Goal: Task Accomplishment & Management: Manage account settings

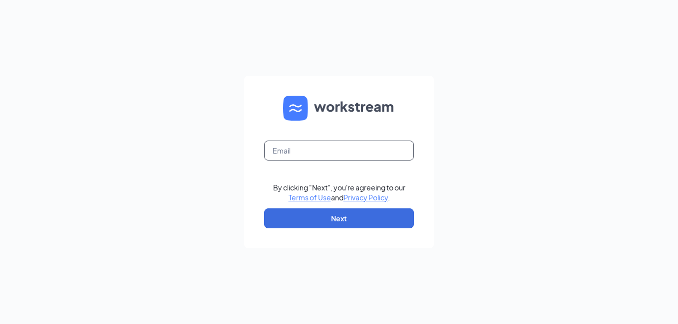
click at [309, 150] on input "text" at bounding box center [339, 151] width 150 height 20
type input "[EMAIL_ADDRESS][DOMAIN_NAME]"
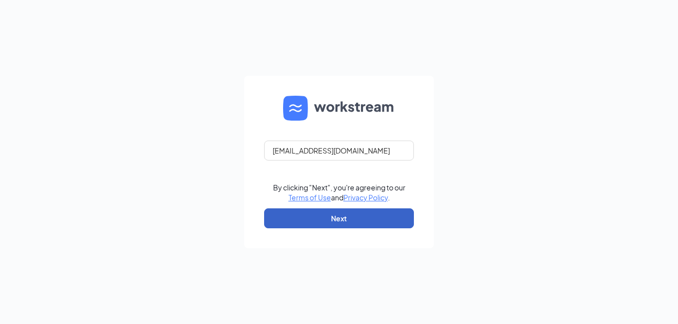
click at [328, 216] on button "Next" at bounding box center [339, 219] width 150 height 20
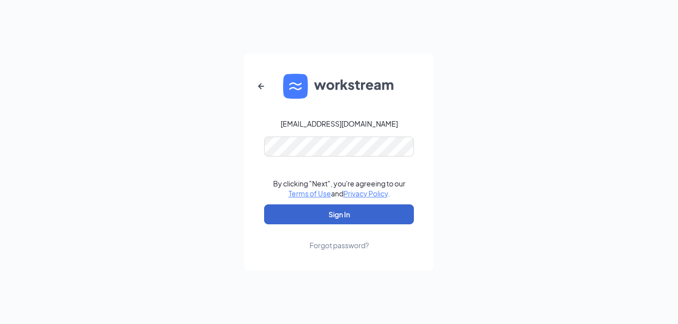
click at [334, 216] on button "Sign In" at bounding box center [339, 215] width 150 height 20
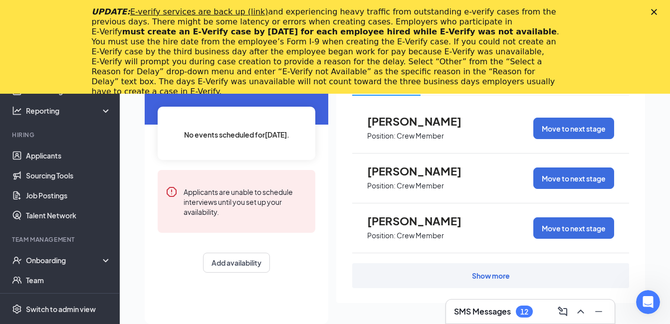
scroll to position [100, 0]
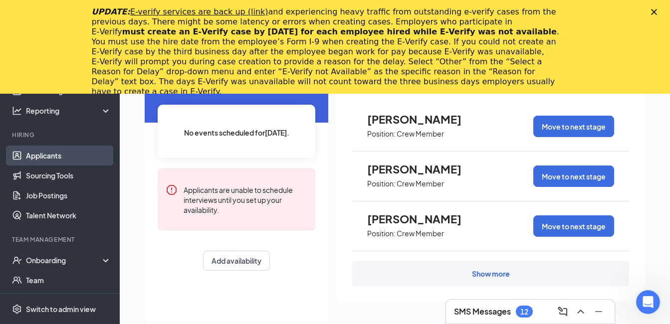
click at [46, 157] on link "Applicants" at bounding box center [68, 156] width 85 height 20
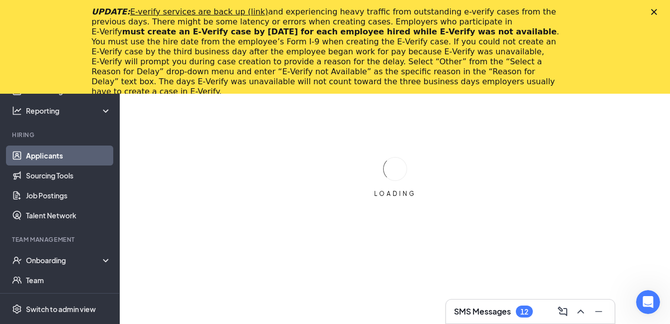
scroll to position [94, 0]
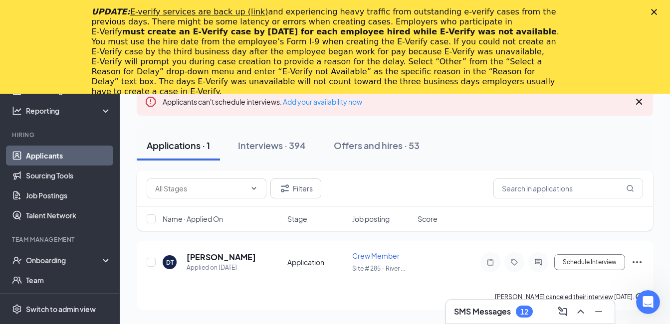
click at [657, 10] on polygon "Close" at bounding box center [654, 12] width 6 height 6
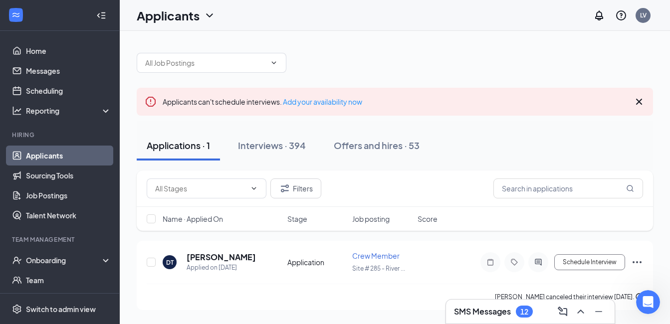
scroll to position [0, 0]
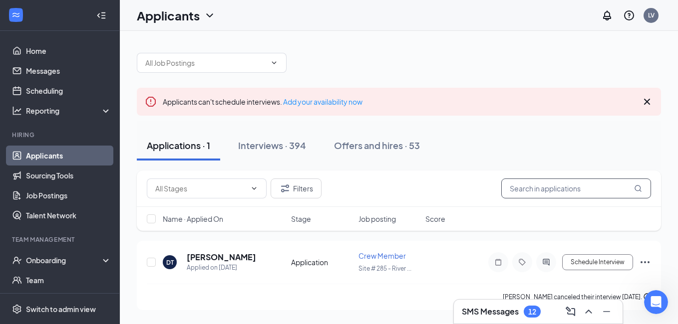
click at [556, 189] on input "text" at bounding box center [576, 189] width 150 height 20
click at [268, 148] on div "Interviews · 394" at bounding box center [272, 145] width 68 height 12
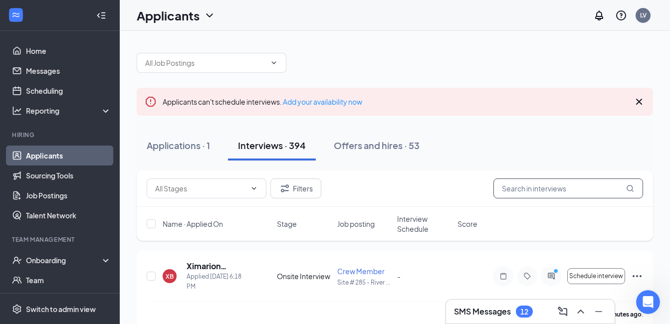
click at [541, 181] on input "text" at bounding box center [568, 189] width 150 height 20
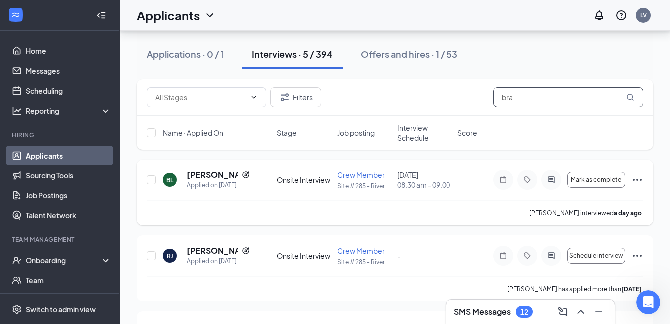
scroll to position [100, 0]
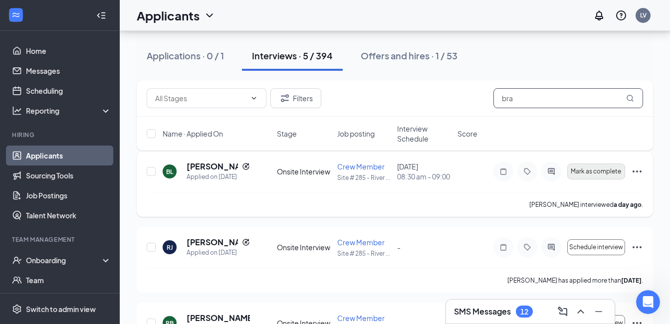
type input "bra"
click at [590, 175] on span "Mark as complete" at bounding box center [596, 171] width 50 height 7
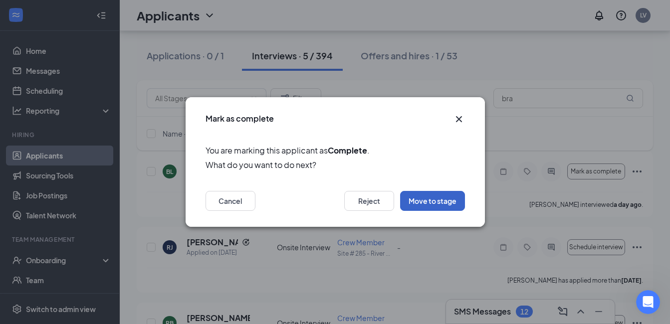
click at [433, 203] on button "Move to stage" at bounding box center [432, 201] width 65 height 20
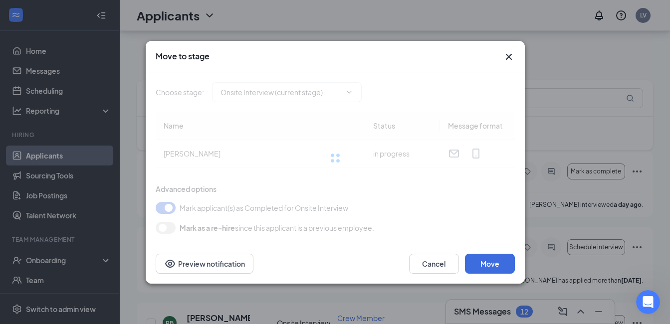
type input "Hiring Complete (final stage)"
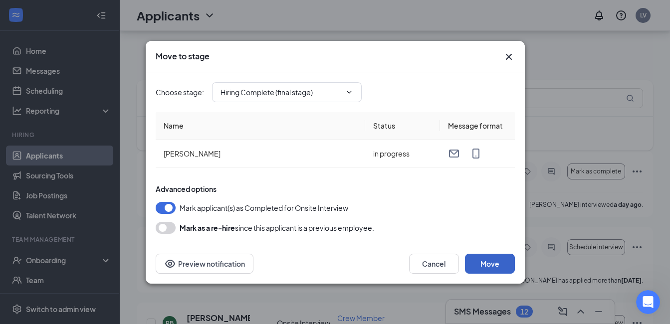
click at [507, 264] on button "Move" at bounding box center [490, 264] width 50 height 20
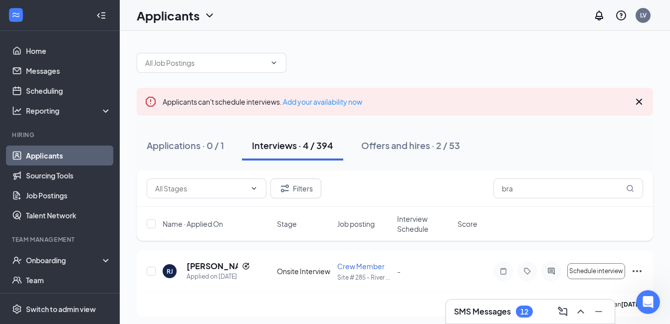
scroll to position [50, 0]
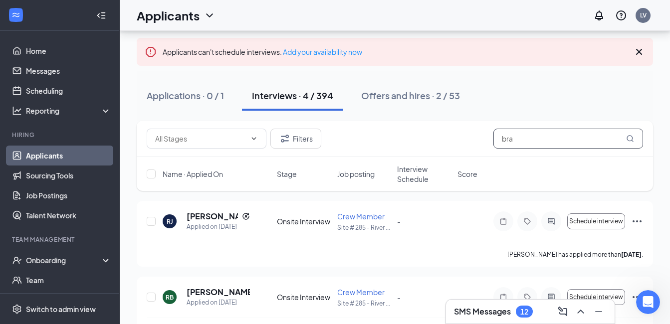
click at [547, 139] on input "bra" at bounding box center [568, 139] width 150 height 20
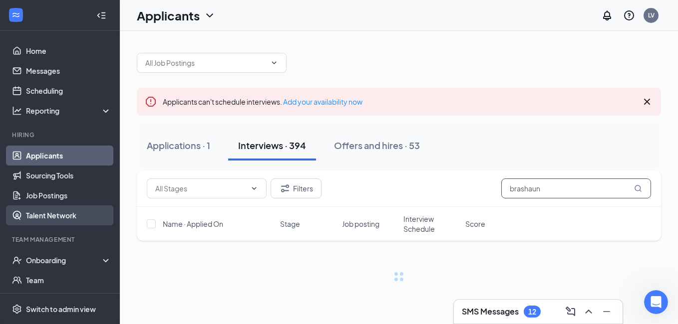
type input "brashaun"
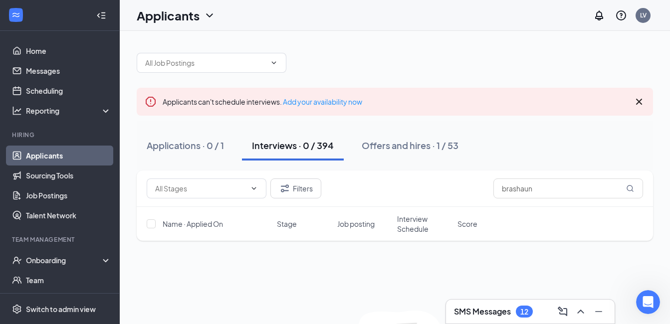
click at [210, 14] on icon "ChevronDown" at bounding box center [210, 15] width 12 height 12
click at [366, 21] on div "Applicants LV" at bounding box center [395, 15] width 550 height 31
click at [286, 147] on div "Interviews · 0 / 394" at bounding box center [293, 145] width 82 height 12
click at [402, 150] on div "Offers and hires · 1 / 53" at bounding box center [410, 145] width 97 height 12
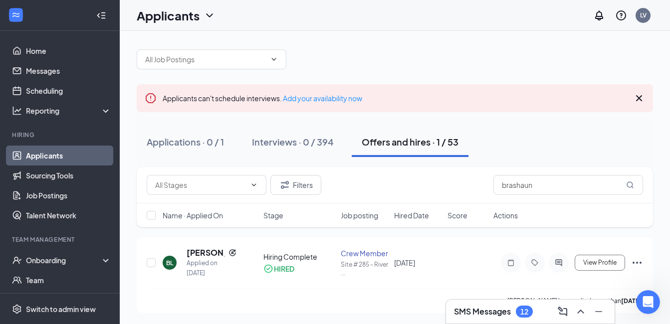
scroll to position [4, 0]
click at [415, 300] on div "[PERSON_NAME] has applied more than [DATE] ." at bounding box center [395, 299] width 496 height 25
click at [601, 311] on icon "Minimize" at bounding box center [599, 312] width 12 height 12
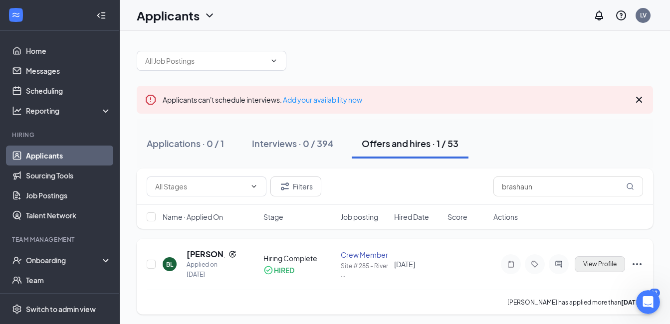
scroll to position [0, 0]
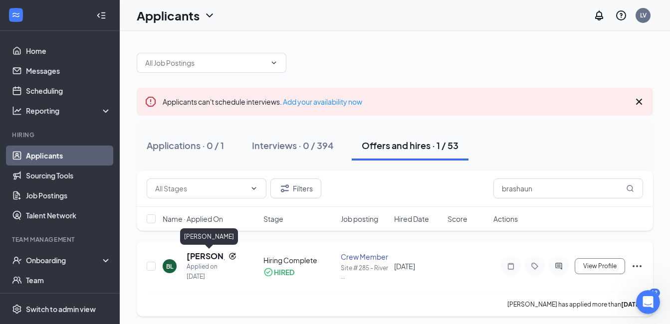
click at [204, 256] on h5 "[PERSON_NAME]" at bounding box center [206, 256] width 38 height 11
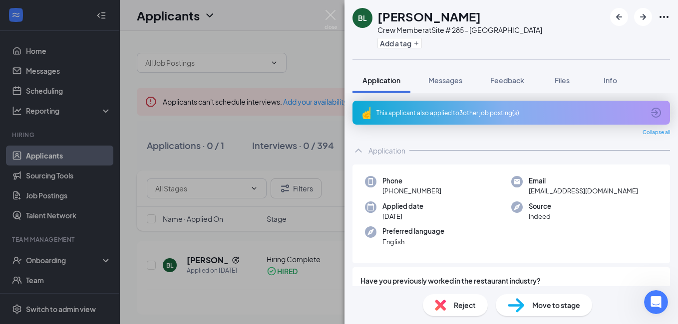
click at [541, 306] on span "Move to stage" at bounding box center [556, 305] width 48 height 11
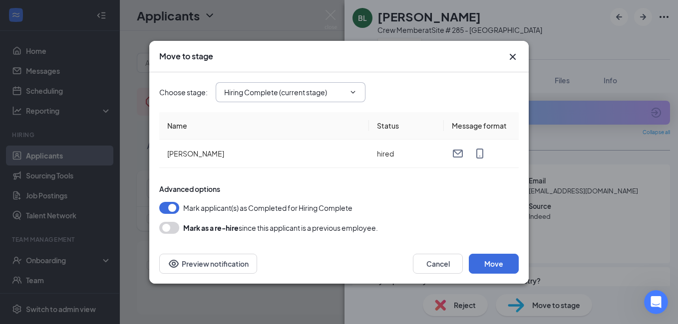
click at [355, 87] on span "Hiring Complete (current stage)" at bounding box center [291, 92] width 150 height 20
click at [351, 96] on icon "ChevronDown" at bounding box center [353, 92] width 8 height 8
click at [433, 84] on div "Choose stage : Hiring Complete (current stage) Application Onsite Interview Hir…" at bounding box center [338, 92] width 359 height 20
click at [495, 261] on button "Move" at bounding box center [493, 264] width 50 height 20
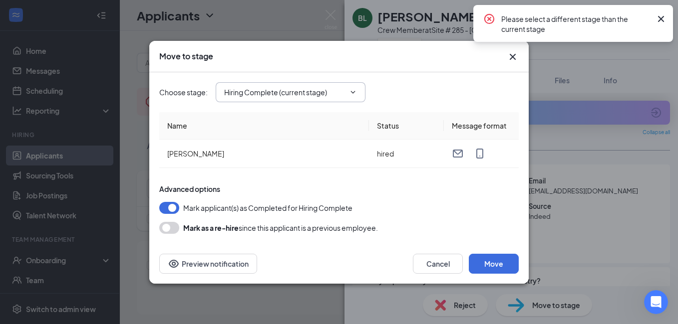
click at [663, 20] on icon "Cross" at bounding box center [661, 19] width 12 height 12
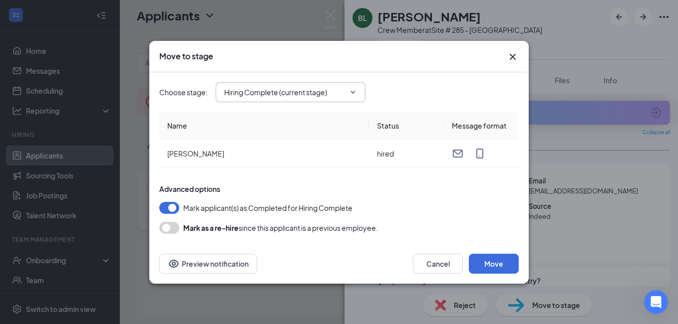
click at [516, 58] on icon "Cross" at bounding box center [512, 57] width 12 height 12
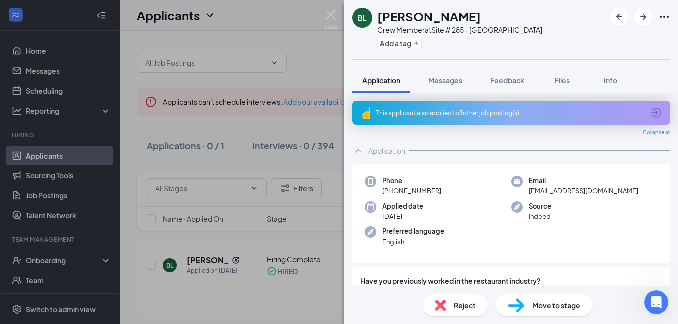
click at [551, 37] on div "BL [PERSON_NAME] Crew Member at Site # 285 - [GEOGRAPHIC_DATA] Add a tag" at bounding box center [510, 29] width 333 height 59
drag, startPoint x: 127, startPoint y: 140, endPoint x: 116, endPoint y: 156, distance: 19.1
click at [126, 139] on div "BL [PERSON_NAME] Crew Member at Site # 285 - [GEOGRAPHIC_DATA] Add a tag Applic…" at bounding box center [339, 162] width 678 height 324
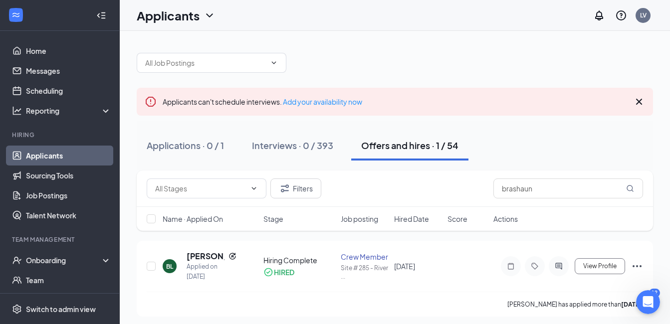
scroll to position [41, 0]
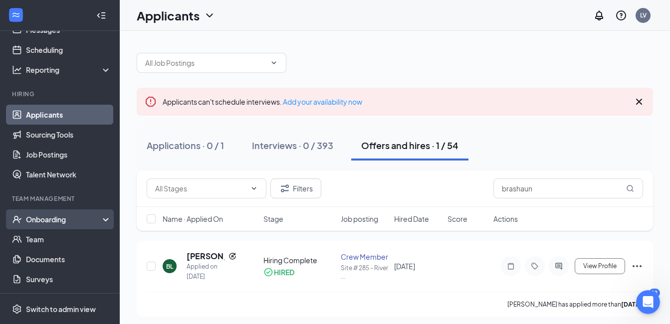
click at [58, 221] on div "Onboarding" at bounding box center [64, 220] width 77 height 10
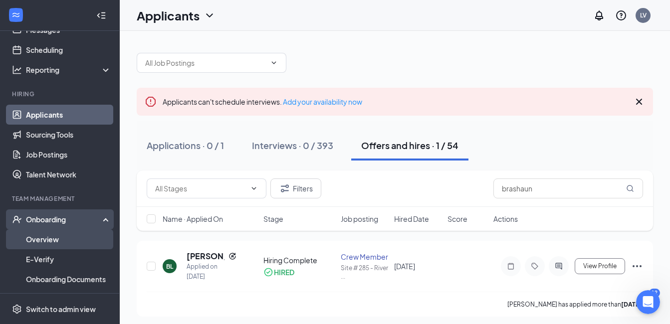
click at [48, 240] on link "Overview" at bounding box center [68, 240] width 85 height 20
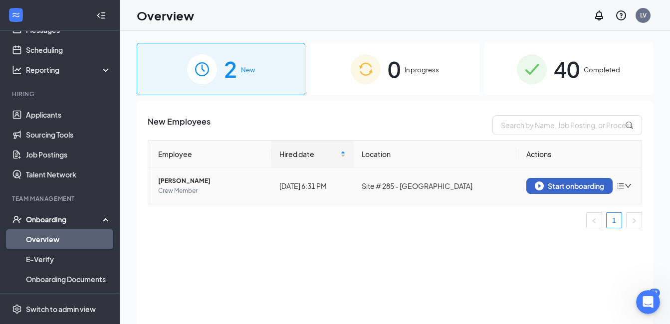
click at [586, 187] on div "Start onboarding" at bounding box center [569, 186] width 69 height 9
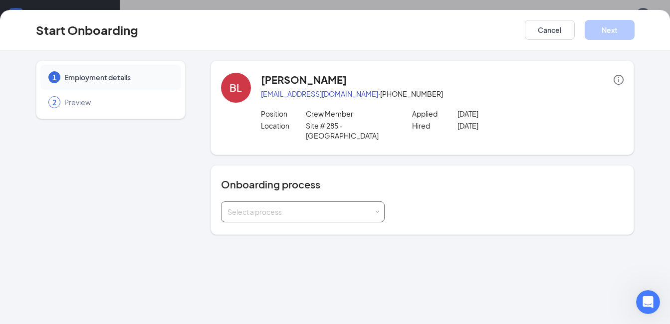
click at [379, 202] on div "Select a process" at bounding box center [303, 212] width 164 height 21
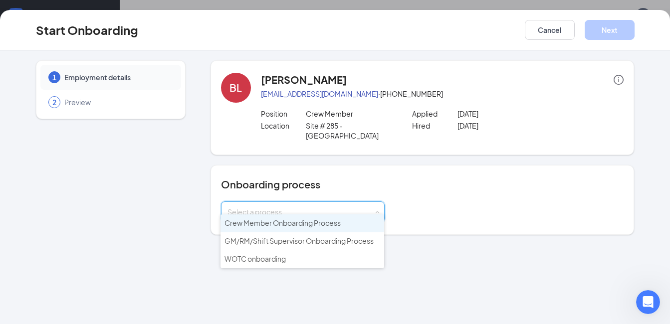
click at [273, 226] on span "Crew Member Onboarding Process" at bounding box center [283, 223] width 116 height 9
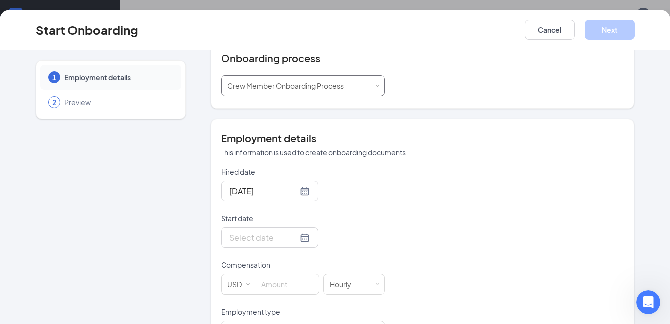
scroll to position [150, 0]
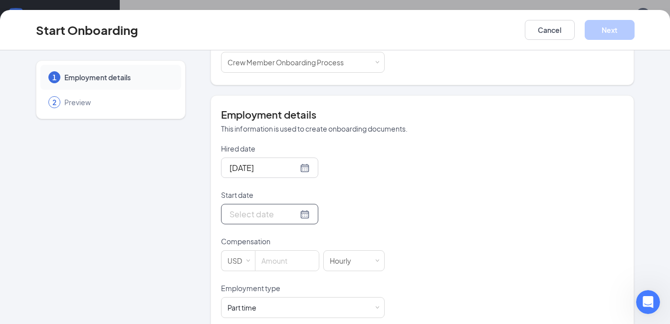
click at [287, 208] on div at bounding box center [270, 214] width 80 height 12
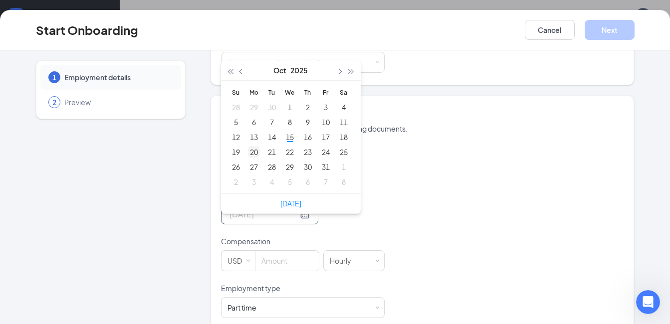
type input "[DATE]"
click at [248, 146] on div "20" at bounding box center [254, 152] width 12 height 12
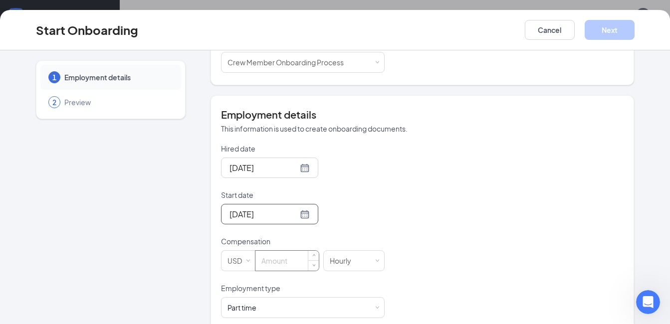
click at [294, 254] on input at bounding box center [286, 261] width 63 height 20
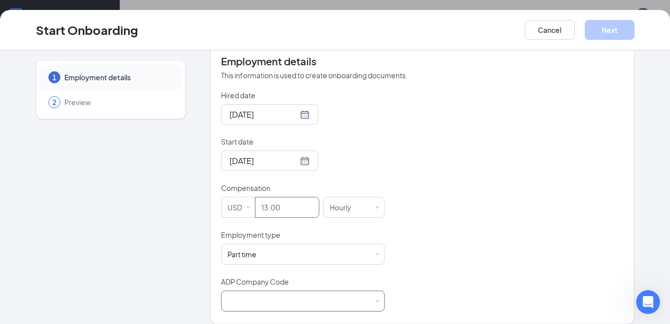
scroll to position [45, 0]
type input "13"
click at [375, 299] on span at bounding box center [377, 301] width 4 height 4
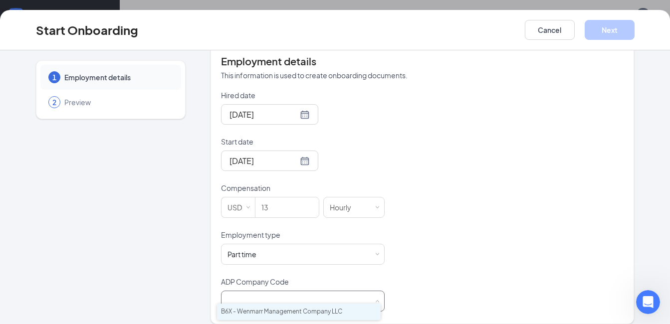
click at [309, 313] on li "B6X - Wenmarr Management Company LLC" at bounding box center [299, 312] width 164 height 16
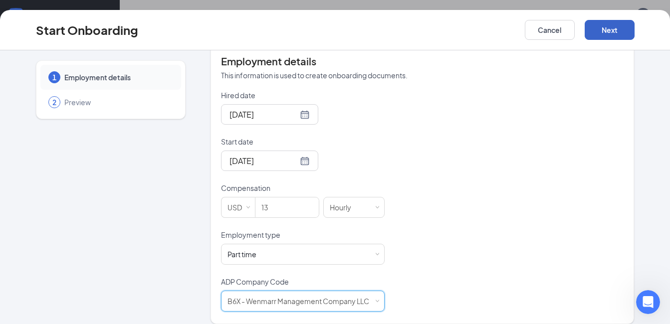
click at [607, 31] on button "Next" at bounding box center [610, 30] width 50 height 20
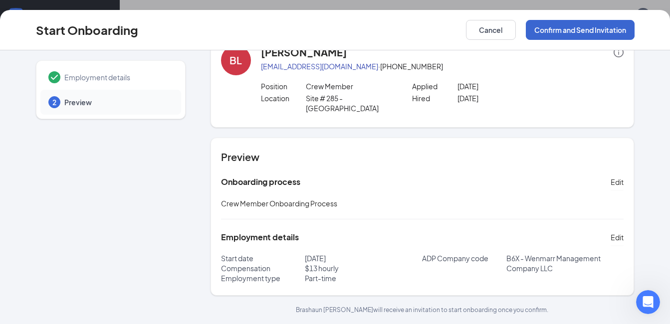
scroll to position [17, 0]
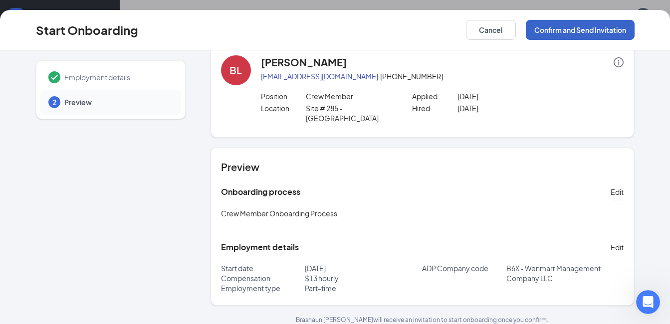
click at [586, 32] on button "Confirm and Send Invitation" at bounding box center [580, 30] width 109 height 20
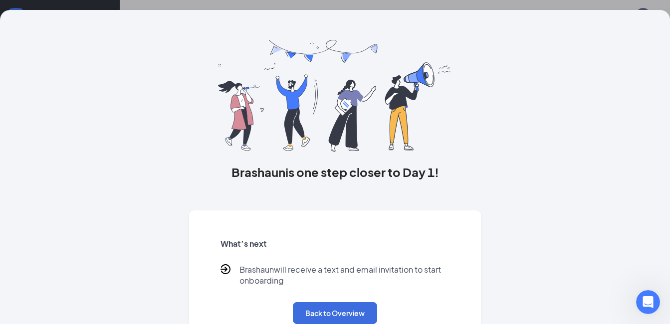
scroll to position [38, 0]
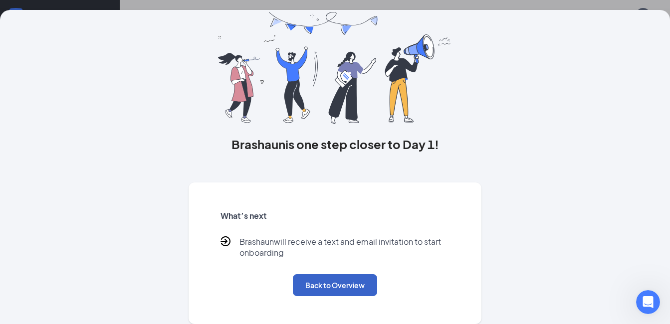
click at [348, 291] on button "Back to Overview" at bounding box center [335, 285] width 84 height 22
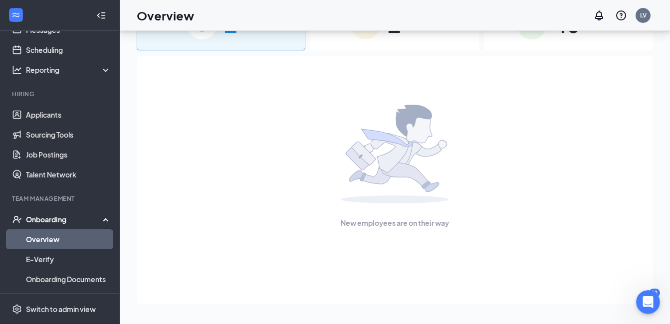
scroll to position [0, 0]
click at [45, 118] on link "Applicants" at bounding box center [68, 115] width 85 height 20
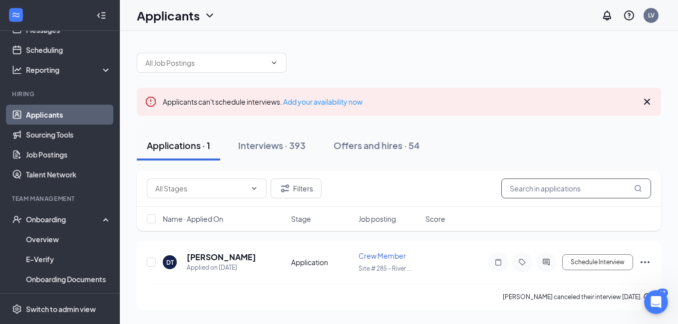
click at [529, 187] on input "text" at bounding box center [576, 189] width 150 height 20
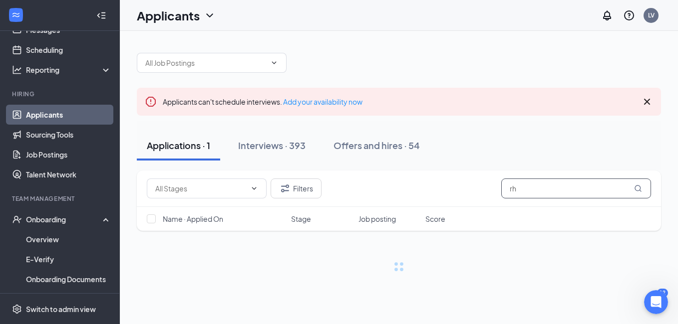
type input "r"
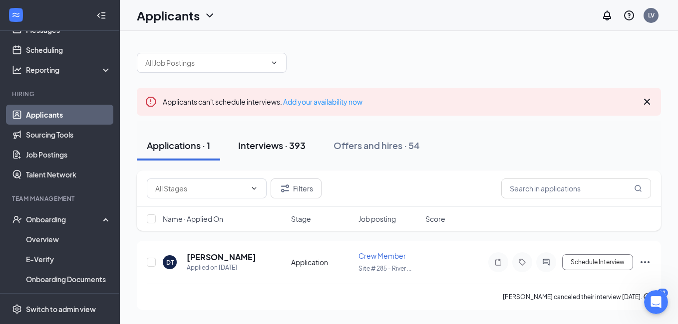
click at [263, 149] on div "Interviews · 393" at bounding box center [271, 145] width 67 height 12
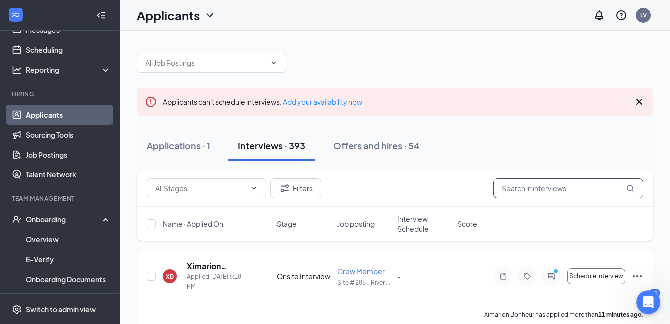
click at [527, 189] on input "text" at bounding box center [568, 189] width 150 height 20
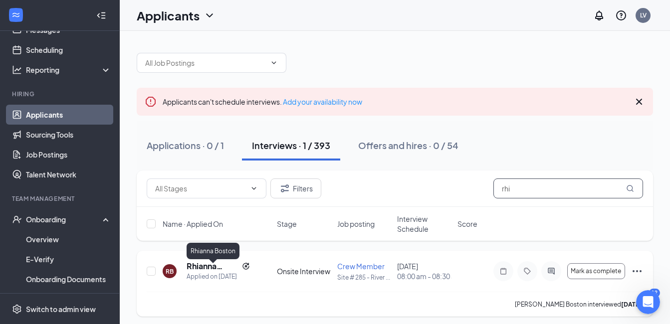
type input "rhi"
click at [209, 270] on h5 "Rhianna Boston" at bounding box center [212, 266] width 51 height 11
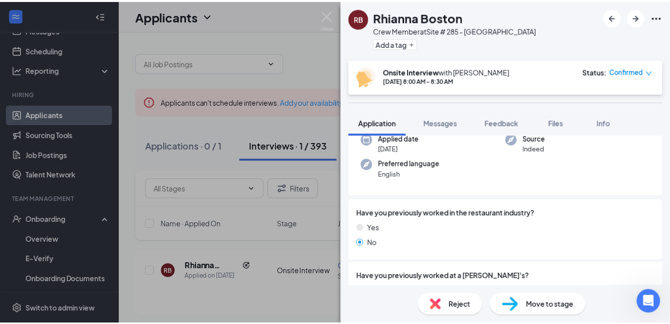
scroll to position [150, 0]
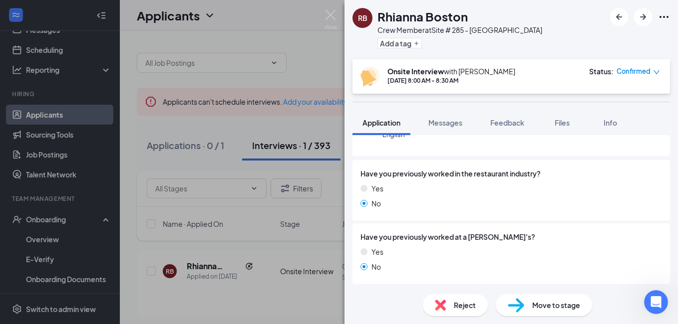
click at [542, 309] on span "Move to stage" at bounding box center [556, 305] width 48 height 11
click at [538, 309] on span "Move to stage" at bounding box center [556, 305] width 48 height 11
type input "Hiring Complete (final stage)"
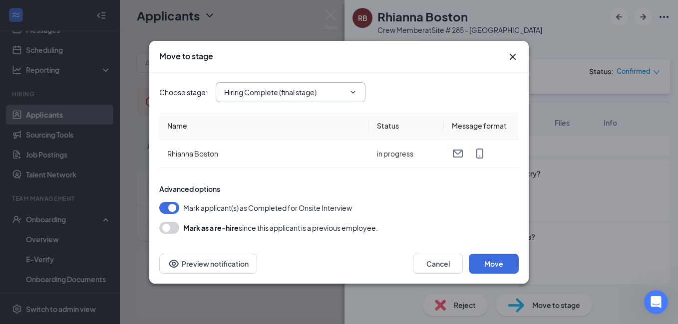
click at [348, 93] on span at bounding box center [352, 92] width 10 height 8
click at [353, 89] on icon "ChevronDown" at bounding box center [353, 92] width 8 height 8
click at [450, 107] on div "Choose stage : Hiring Complete (final stage) Application Onsite Interview (curr…" at bounding box center [338, 92] width 359 height 40
click at [499, 263] on button "Move" at bounding box center [493, 264] width 50 height 20
click at [499, 263] on button "button" at bounding box center [493, 264] width 50 height 20
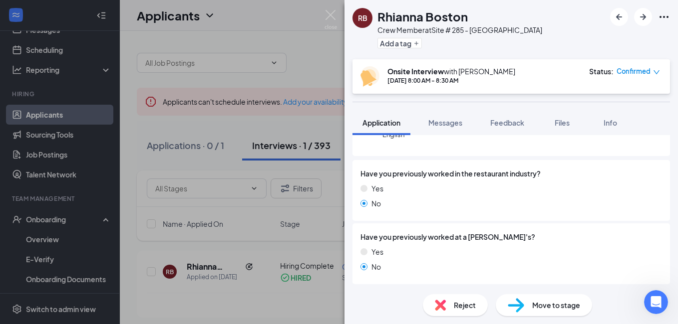
click at [554, 306] on span "Move to stage" at bounding box center [556, 305] width 48 height 11
type input "Hiring Complete (final stage)"
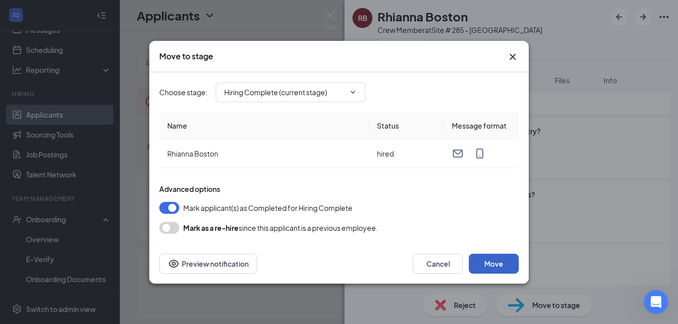
click at [494, 265] on button "Move" at bounding box center [493, 264] width 50 height 20
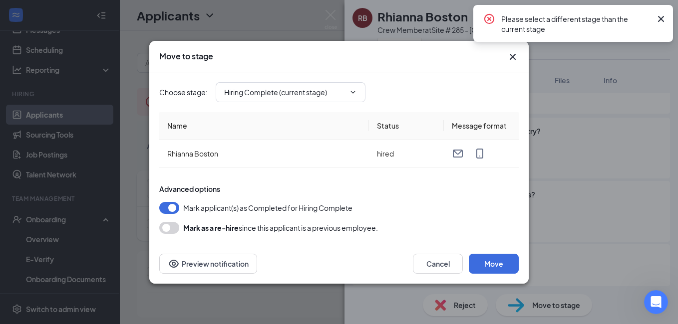
click at [665, 19] on icon "Cross" at bounding box center [661, 19] width 12 height 12
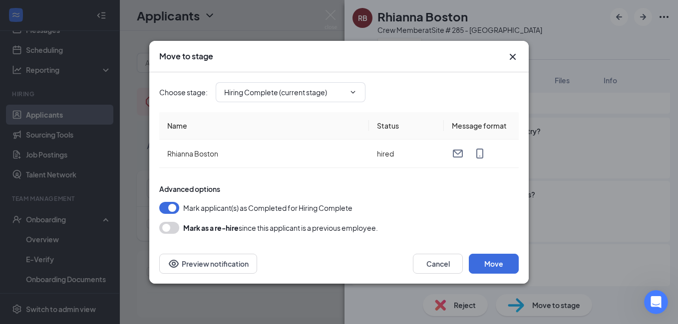
click at [515, 57] on icon "Cross" at bounding box center [512, 57] width 12 height 12
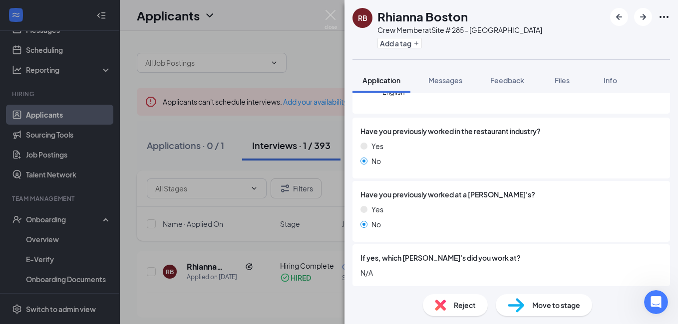
click at [48, 221] on div "RB [PERSON_NAME] Boston Crew Member at Site # 285 - [GEOGRAPHIC_DATA] Add a tag…" at bounding box center [339, 162] width 678 height 324
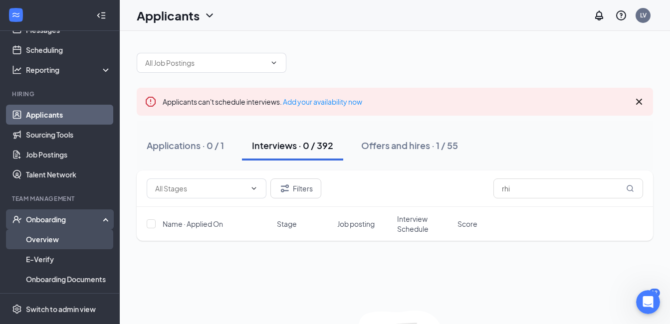
click at [43, 239] on link "Overview" at bounding box center [68, 240] width 85 height 20
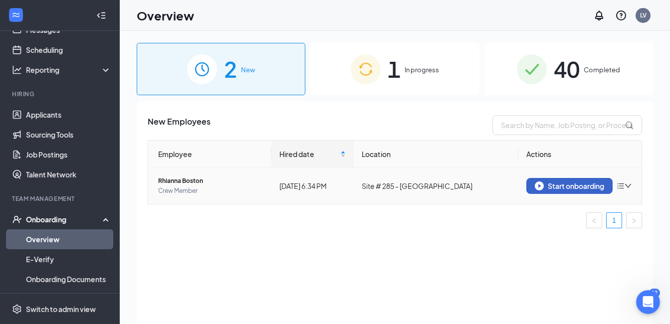
click at [570, 188] on div "Start onboarding" at bounding box center [569, 186] width 69 height 9
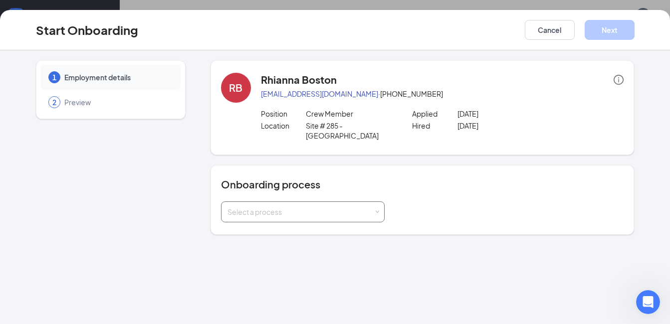
click at [380, 202] on div "Select a process" at bounding box center [303, 212] width 164 height 21
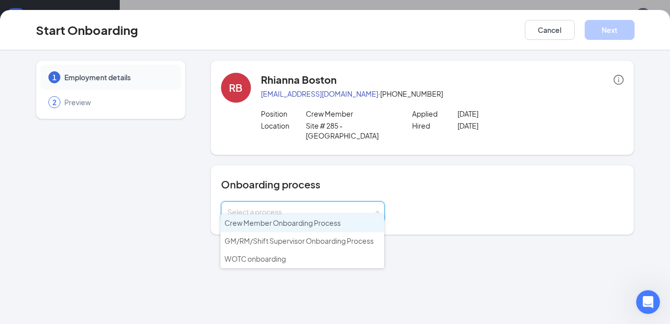
click at [327, 223] on span "Crew Member Onboarding Process" at bounding box center [283, 223] width 116 height 9
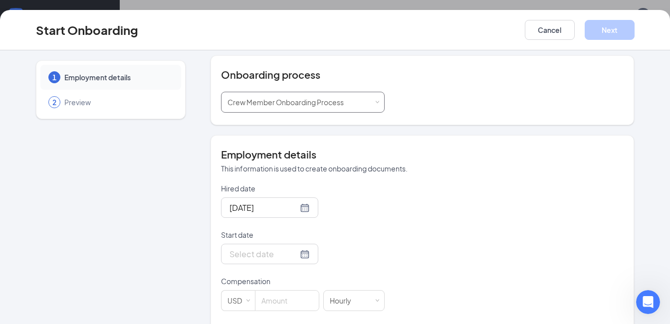
scroll to position [150, 0]
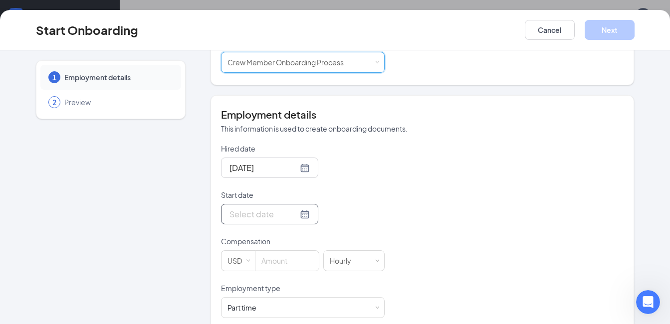
click at [292, 209] on div at bounding box center [270, 214] width 80 height 12
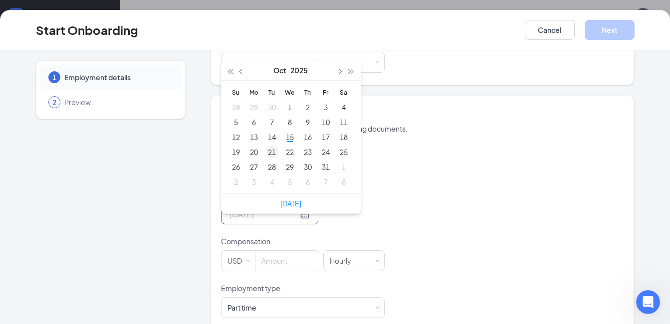
type input "[DATE]"
click at [268, 146] on div "21" at bounding box center [272, 152] width 12 height 12
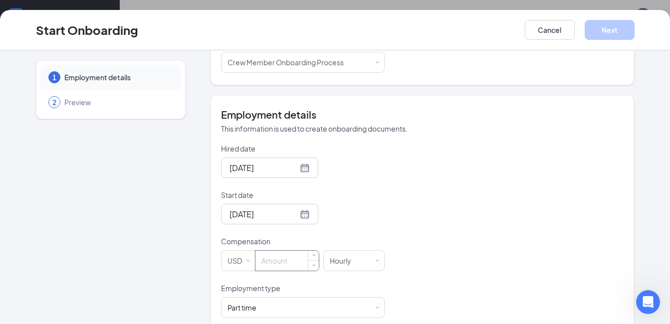
click at [274, 251] on input at bounding box center [286, 261] width 63 height 20
type input "12"
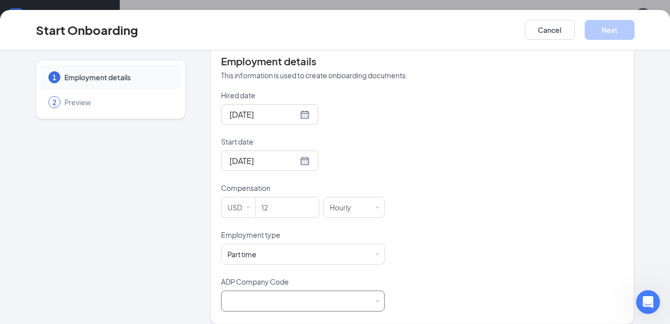
click at [376, 292] on div at bounding box center [303, 301] width 164 height 21
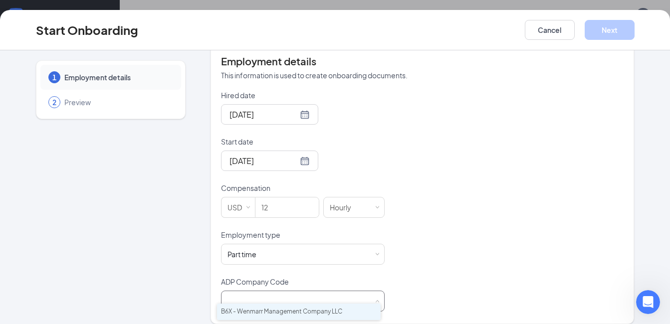
click at [350, 311] on li "B6X - Wenmarr Management Company LLC" at bounding box center [299, 312] width 164 height 16
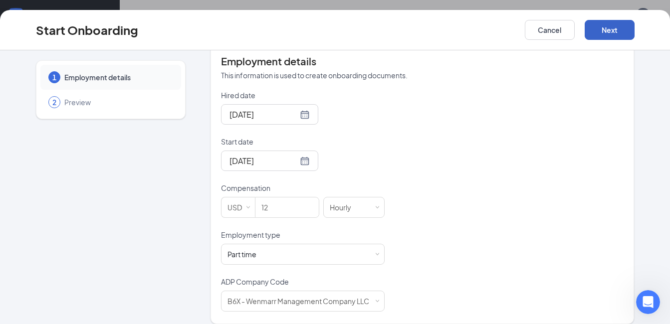
click at [617, 32] on button "Next" at bounding box center [610, 30] width 50 height 20
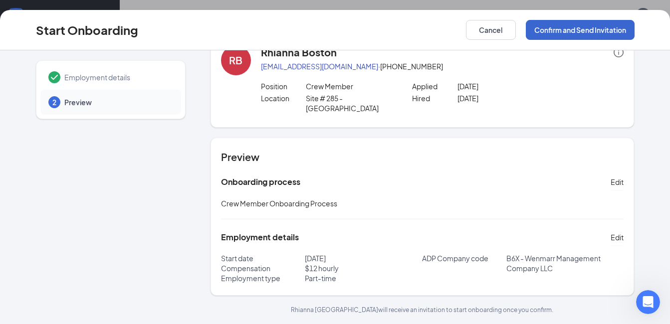
scroll to position [17, 0]
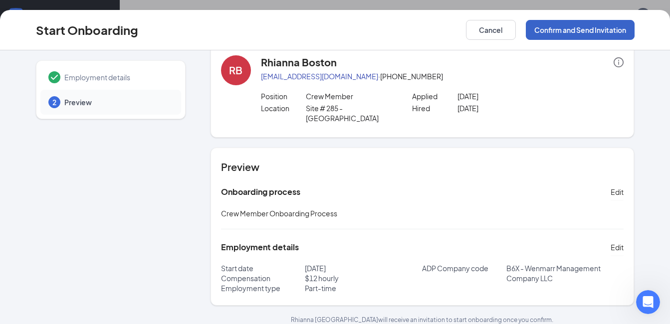
click at [572, 29] on button "Confirm and Send Invitation" at bounding box center [580, 30] width 109 height 20
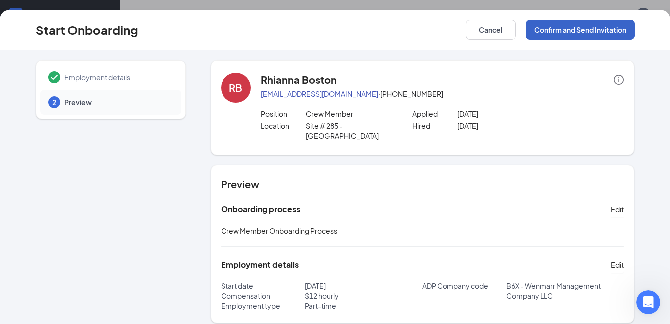
click at [577, 29] on button "Confirm and Send Invitation" at bounding box center [580, 30] width 109 height 20
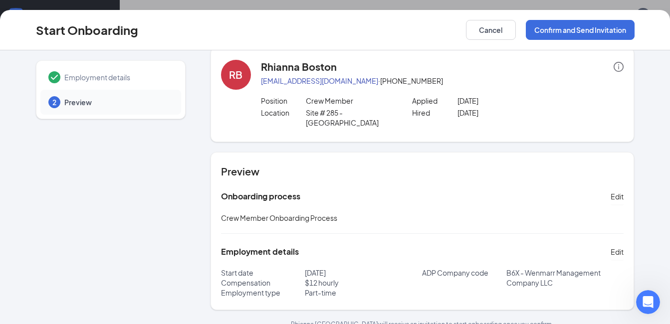
scroll to position [17, 0]
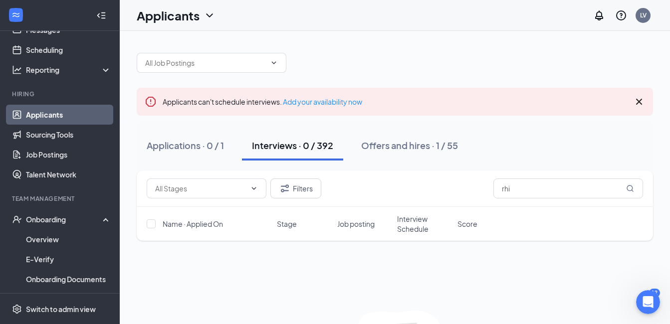
click at [53, 116] on link "Applicants" at bounding box center [68, 115] width 85 height 20
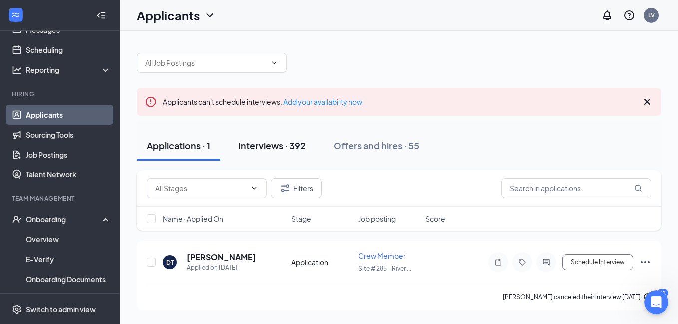
click at [277, 146] on div "Interviews · 392" at bounding box center [271, 145] width 67 height 12
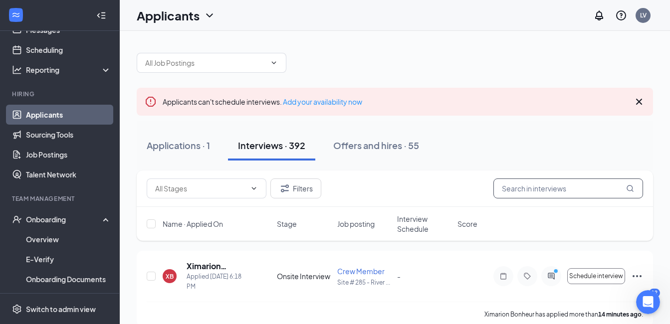
click at [534, 194] on input "text" at bounding box center [568, 189] width 150 height 20
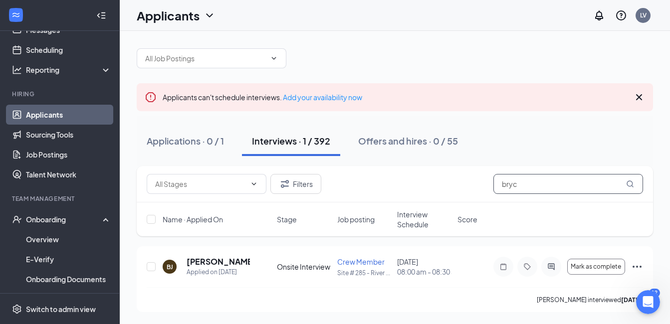
scroll to position [13, 0]
type input "bryc"
click at [590, 264] on span "Mark as complete" at bounding box center [596, 266] width 50 height 7
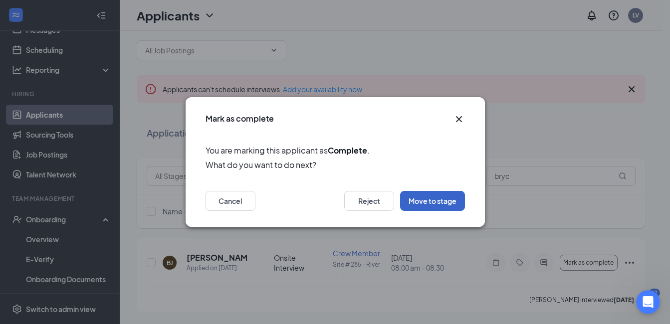
click at [444, 205] on button "Move to stage" at bounding box center [432, 201] width 65 height 20
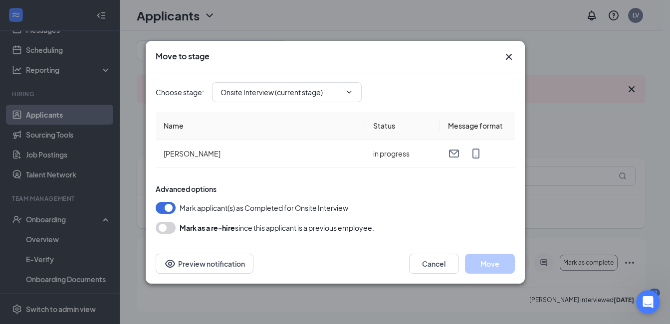
type input "Hiring Complete (final stage)"
click at [348, 92] on icon "ChevronDown" at bounding box center [349, 92] width 8 height 8
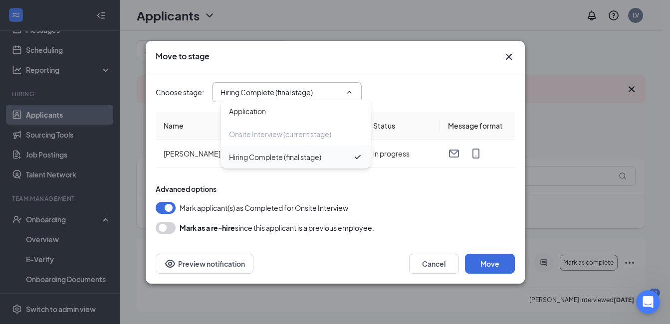
click at [306, 159] on div "Hiring Complete (final stage)" at bounding box center [275, 157] width 92 height 11
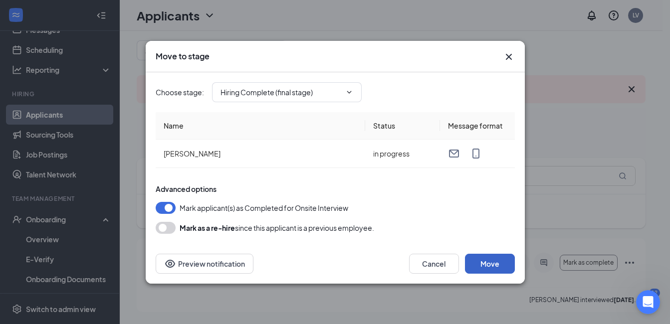
click at [486, 268] on button "Move" at bounding box center [490, 264] width 50 height 20
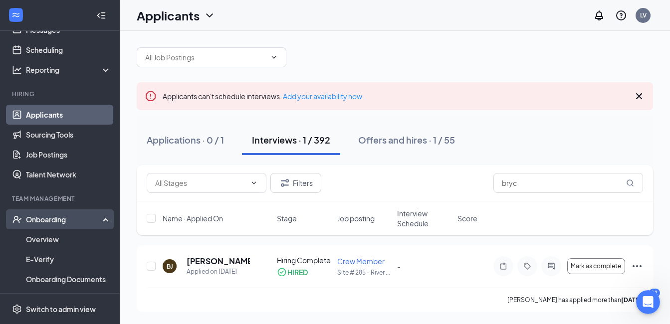
click at [58, 221] on div "Onboarding" at bounding box center [64, 220] width 77 height 10
click at [64, 220] on div "Onboarding" at bounding box center [64, 220] width 77 height 10
click at [53, 239] on link "Overview" at bounding box center [68, 240] width 85 height 20
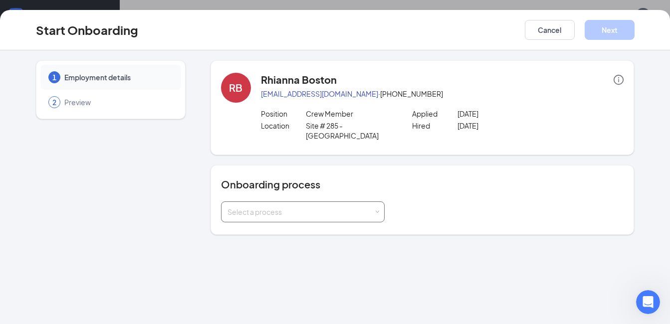
click at [379, 207] on div "Select a process" at bounding box center [303, 212] width 164 height 21
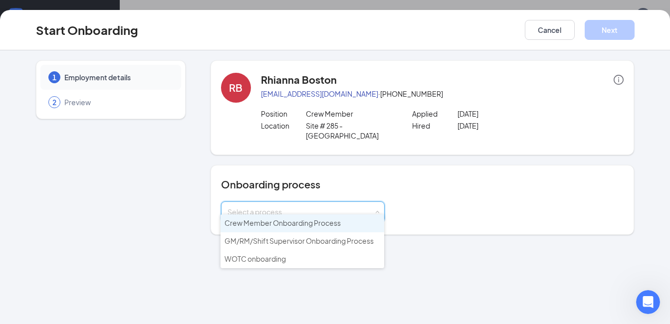
click at [328, 225] on span "Crew Member Onboarding Process" at bounding box center [283, 223] width 116 height 9
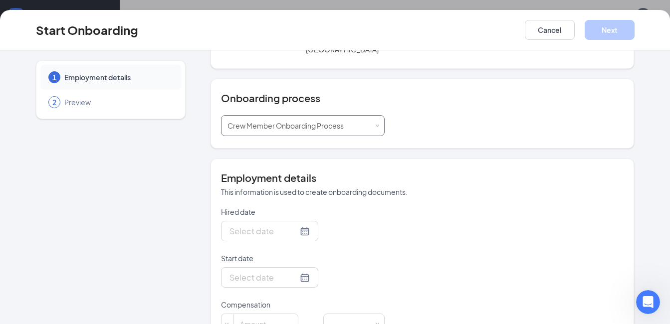
scroll to position [100, 0]
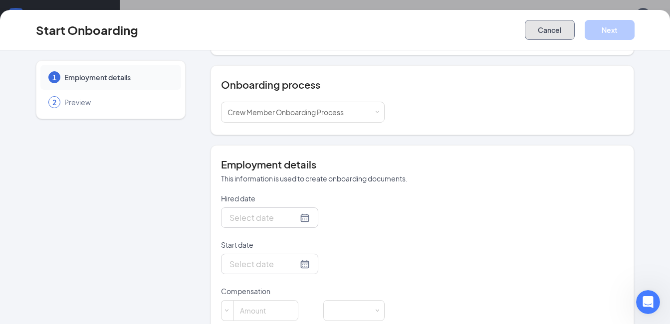
click at [540, 31] on button "Cancel" at bounding box center [550, 30] width 50 height 20
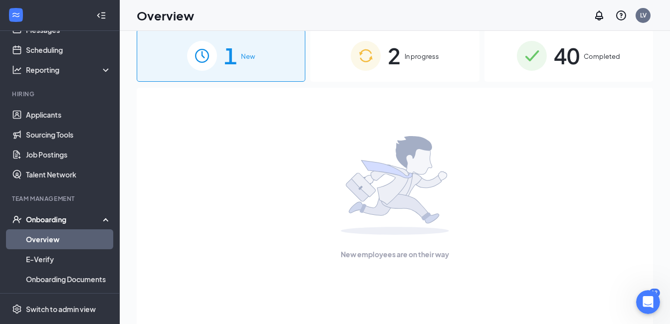
click at [434, 55] on span "In progress" at bounding box center [422, 56] width 34 height 10
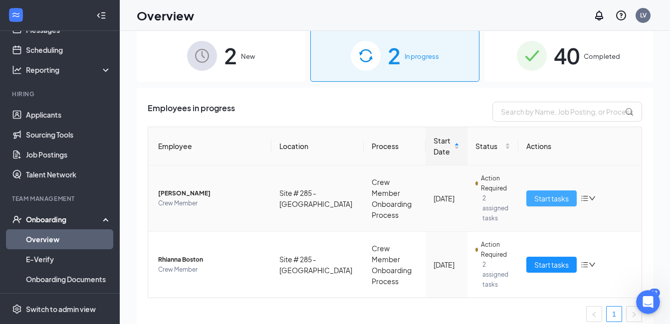
click at [538, 196] on span "Start tasks" at bounding box center [551, 198] width 34 height 11
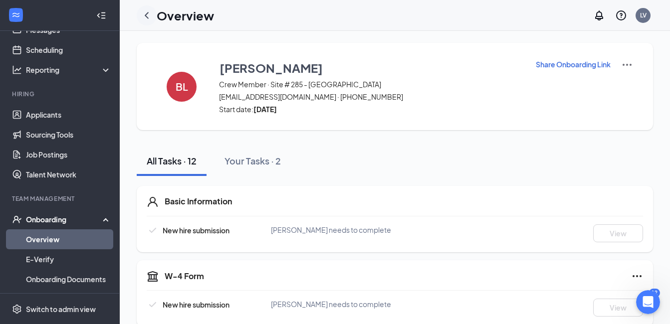
click at [147, 15] on icon "ChevronLeft" at bounding box center [147, 15] width 12 height 12
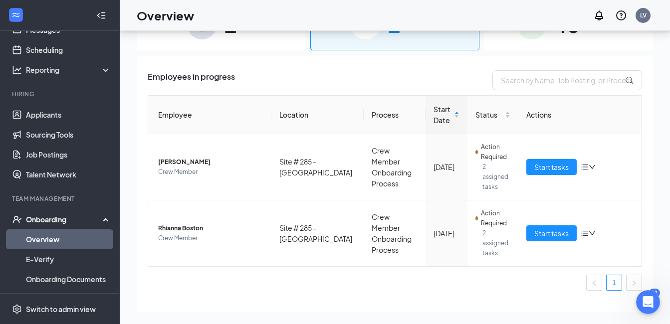
click at [49, 222] on div "Onboarding" at bounding box center [64, 220] width 77 height 10
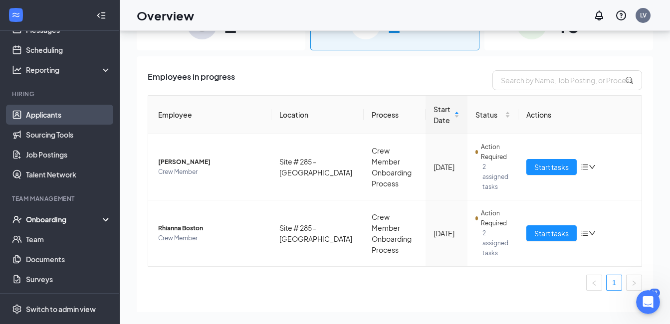
click at [57, 116] on link "Applicants" at bounding box center [68, 115] width 85 height 20
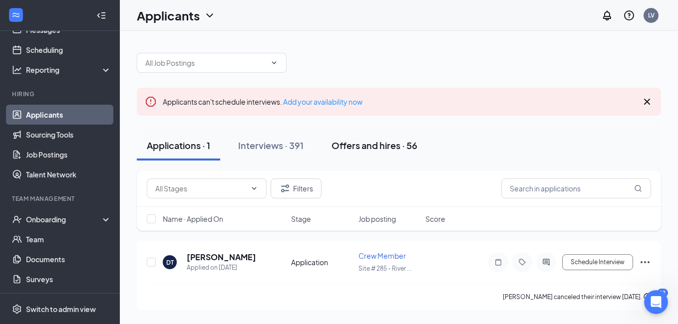
click at [361, 146] on div "Offers and hires · 56" at bounding box center [374, 145] width 86 height 12
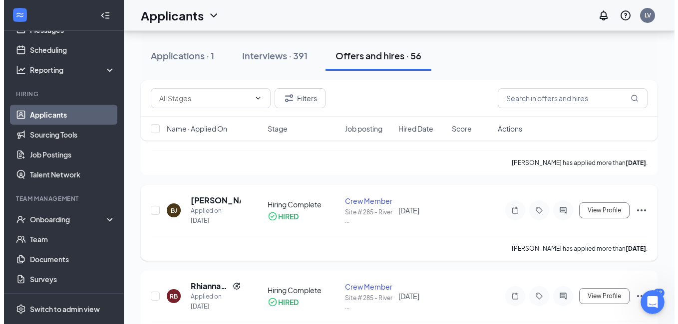
scroll to position [150, 0]
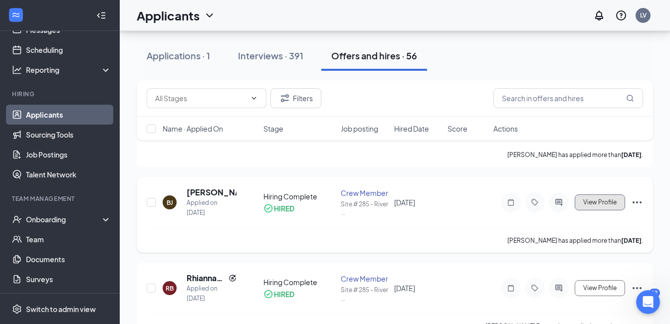
click at [597, 202] on span "View Profile" at bounding box center [599, 202] width 33 height 7
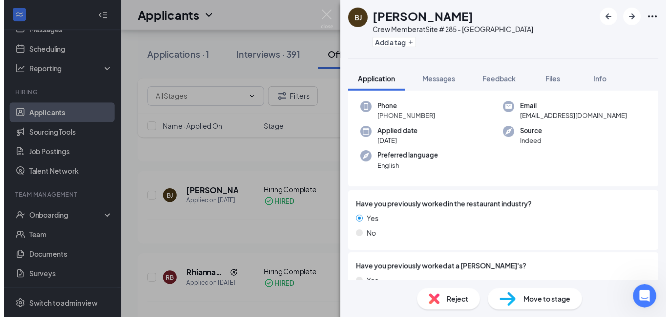
scroll to position [150, 0]
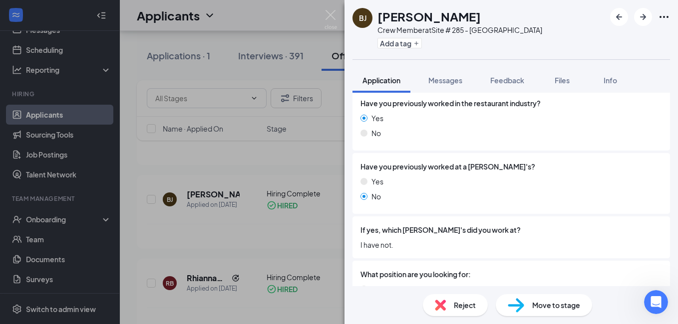
click at [554, 307] on span "Move to stage" at bounding box center [556, 305] width 48 height 11
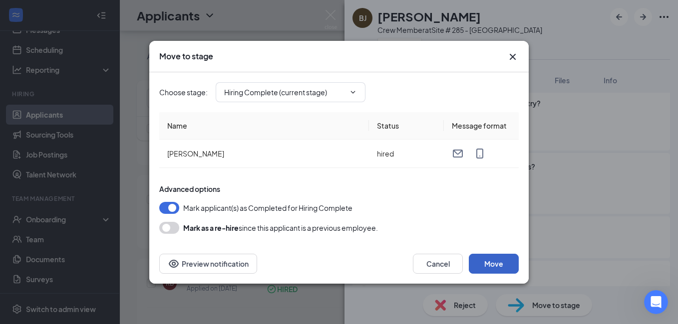
click at [495, 265] on button "Move" at bounding box center [493, 264] width 50 height 20
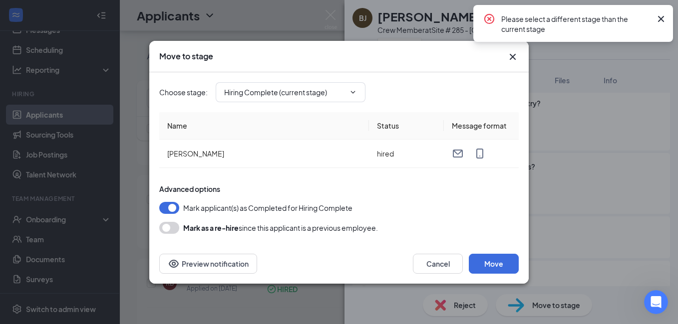
click at [664, 16] on icon "Cross" at bounding box center [661, 19] width 12 height 12
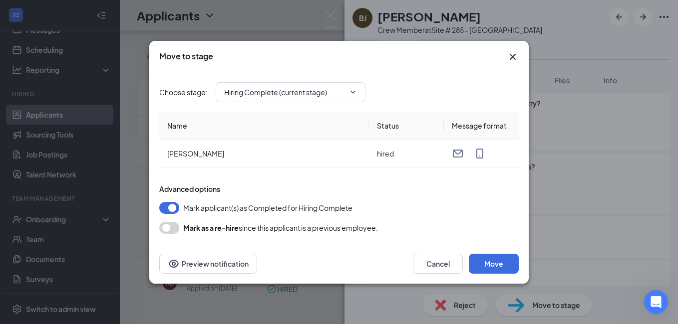
drag, startPoint x: 512, startPoint y: 59, endPoint x: 500, endPoint y: 64, distance: 13.6
click at [512, 58] on icon "Cross" at bounding box center [512, 57] width 12 height 12
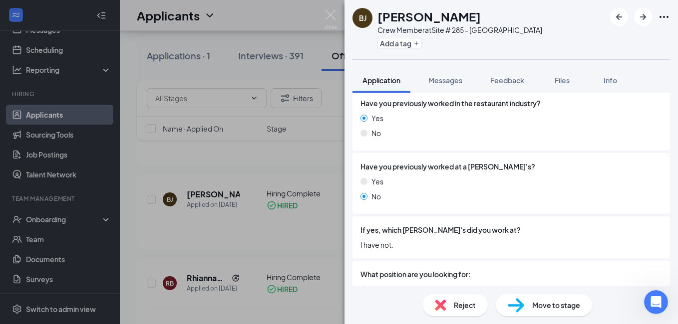
click at [51, 223] on div "[PERSON_NAME] Crew Member at Site # 285 - Riverdale Add a tag Application Messa…" at bounding box center [339, 162] width 678 height 324
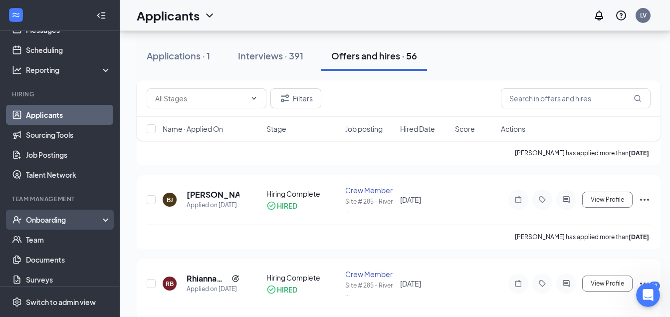
click at [54, 219] on div "Onboarding" at bounding box center [64, 220] width 77 height 10
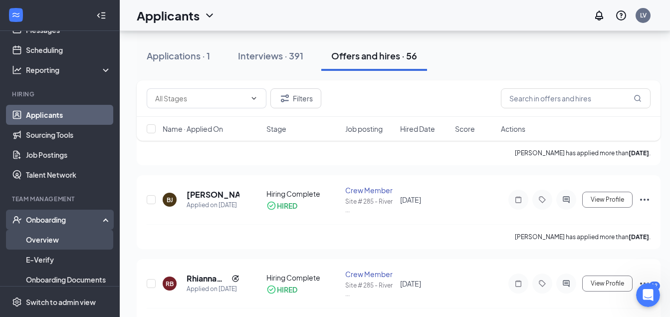
click at [47, 241] on link "Overview" at bounding box center [68, 240] width 85 height 20
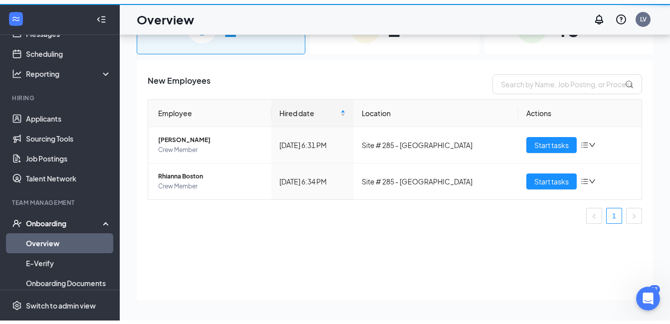
scroll to position [45, 0]
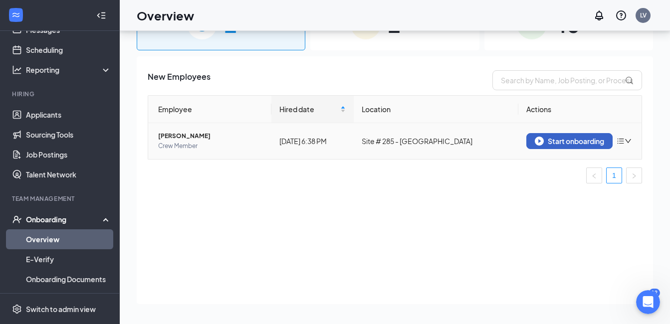
click at [584, 139] on div "Start onboarding" at bounding box center [569, 141] width 69 height 9
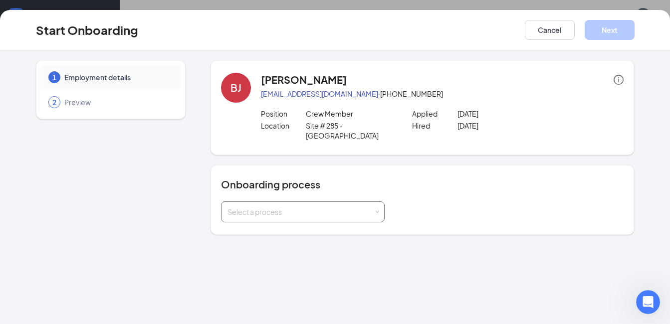
click at [379, 210] on span at bounding box center [377, 212] width 4 height 4
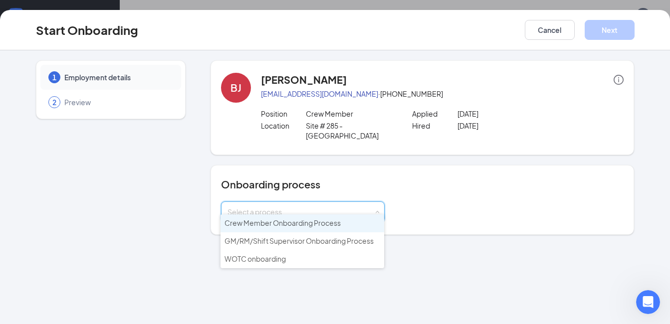
click at [323, 221] on span "Crew Member Onboarding Process" at bounding box center [283, 223] width 116 height 9
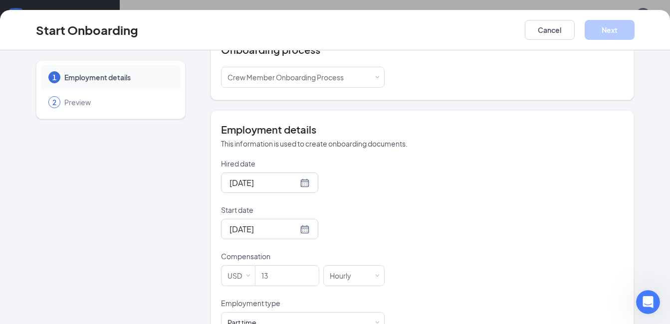
scroll to position [203, 0]
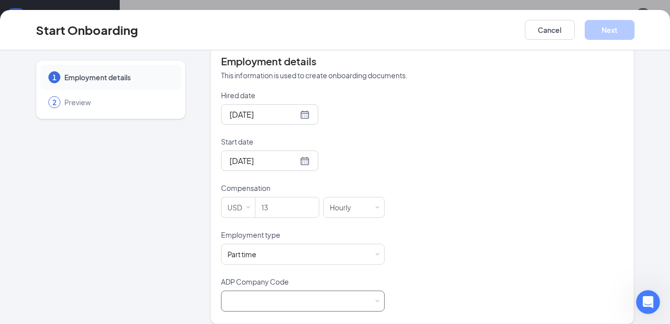
click at [375, 299] on span at bounding box center [377, 301] width 4 height 4
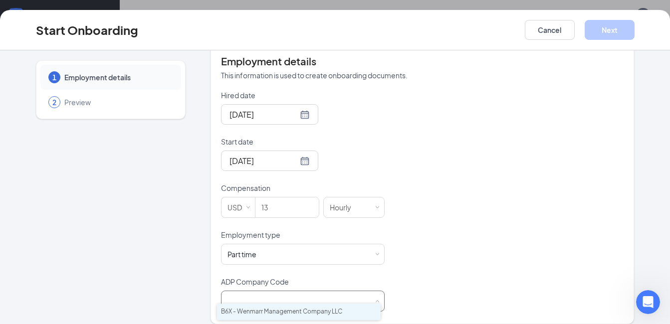
click at [328, 311] on li "B6X - Wenmarr Management Company LLC" at bounding box center [299, 312] width 164 height 16
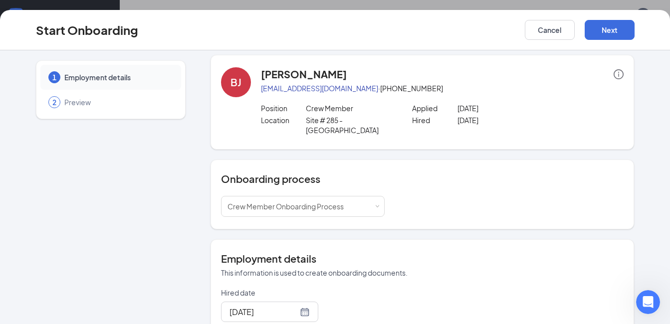
scroll to position [0, 0]
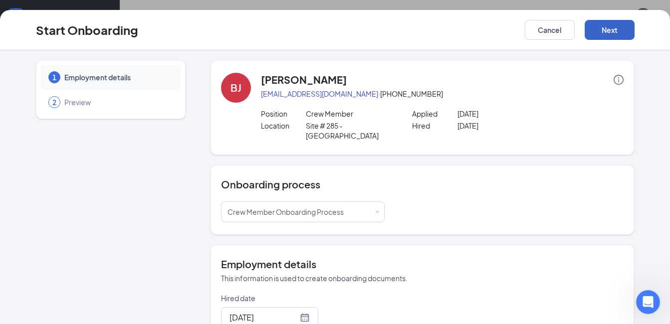
click at [611, 33] on button "Next" at bounding box center [610, 30] width 50 height 20
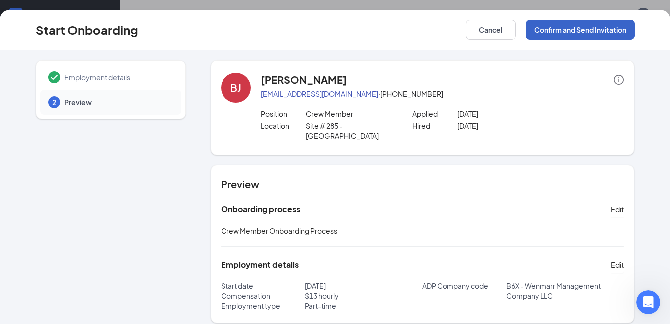
click at [587, 29] on button "Confirm and Send Invitation" at bounding box center [580, 30] width 109 height 20
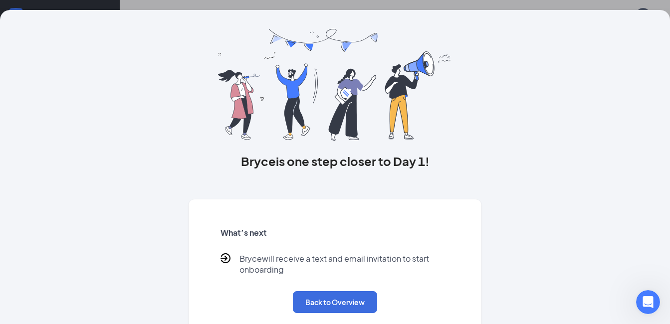
scroll to position [38, 0]
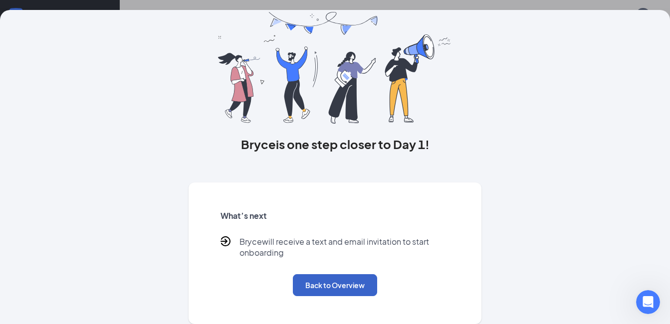
click at [313, 283] on button "Back to Overview" at bounding box center [335, 285] width 84 height 22
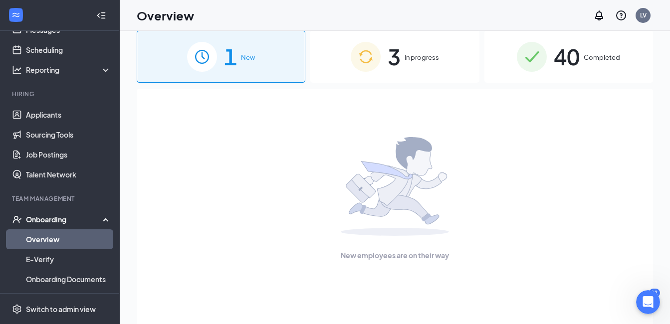
scroll to position [0, 0]
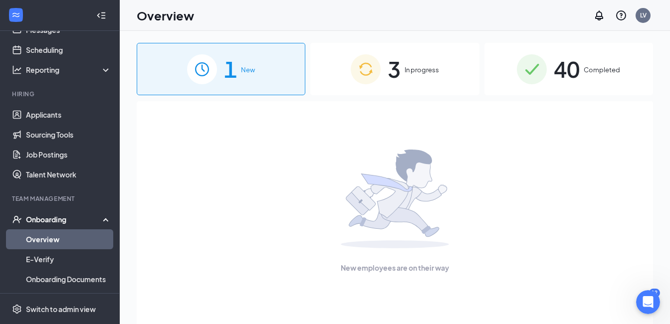
click at [245, 69] on span "New" at bounding box center [248, 70] width 14 height 10
